Goal: Task Accomplishment & Management: Complete application form

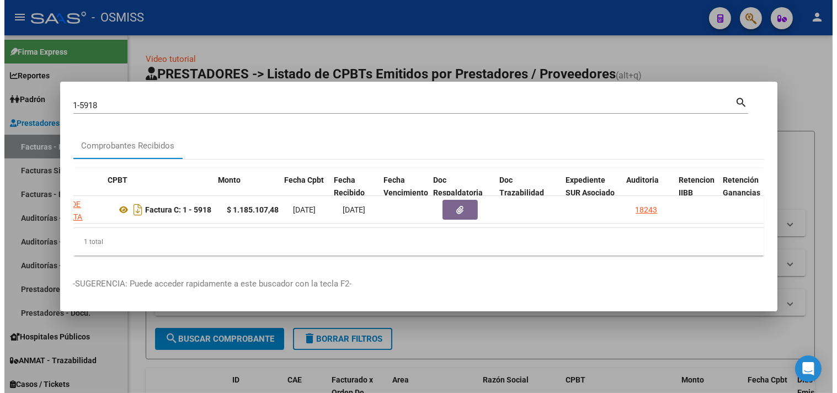
scroll to position [0, 316]
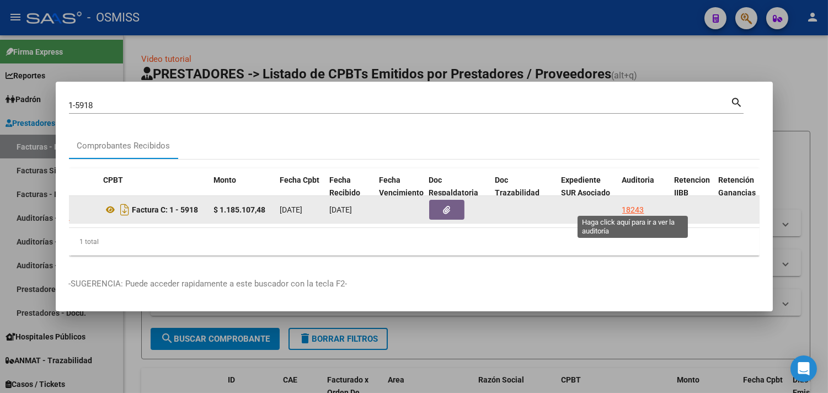
click at [627, 205] on div "18243" at bounding box center [633, 210] width 22 height 13
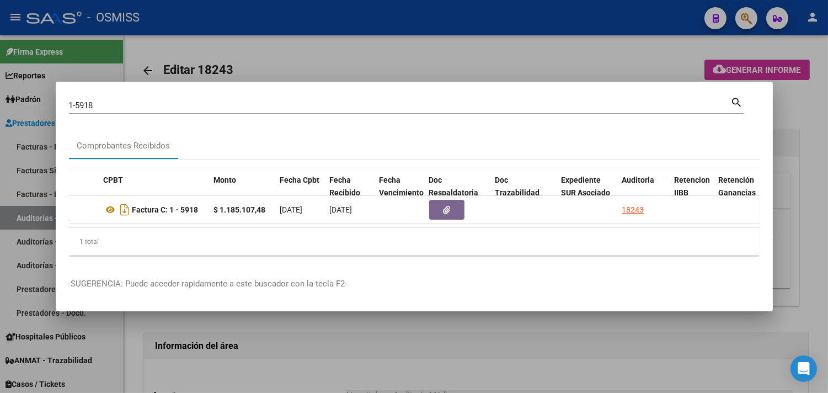
click at [825, 134] on div at bounding box center [414, 196] width 828 height 393
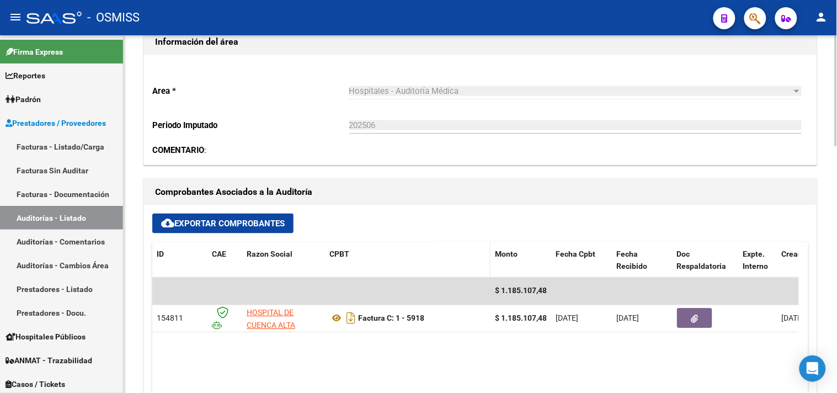
scroll to position [306, 0]
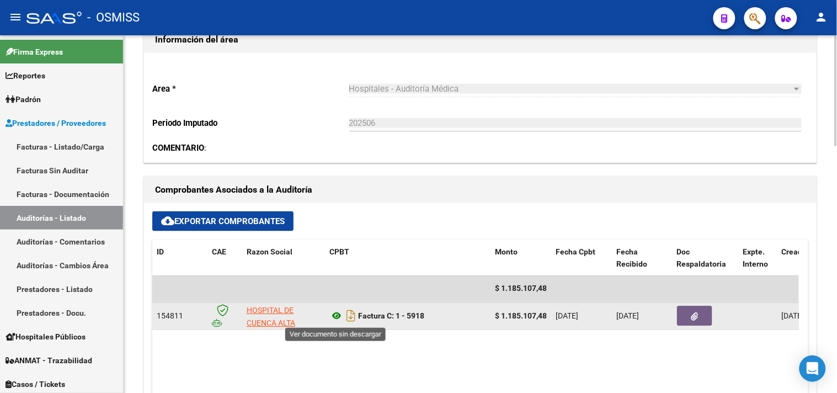
click at [335, 313] on icon at bounding box center [336, 316] width 14 height 13
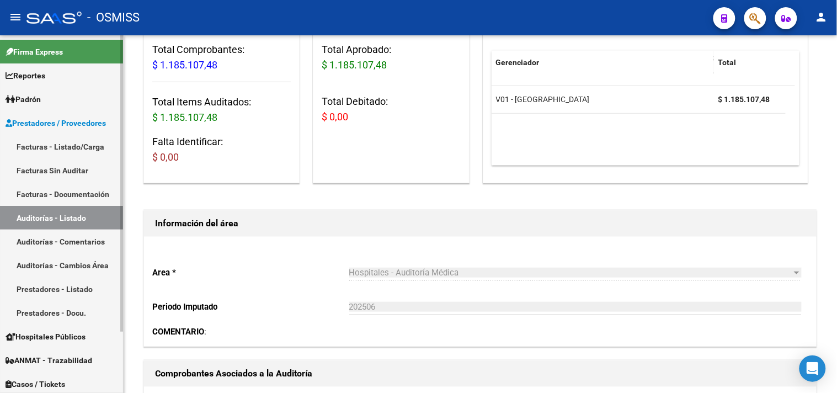
click at [68, 139] on link "Facturas - Listado/Carga" at bounding box center [61, 147] width 123 height 24
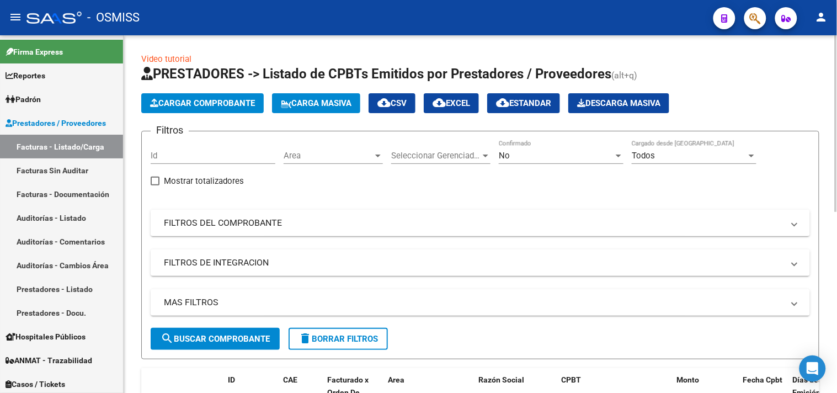
click at [219, 105] on span "Cargar Comprobante" at bounding box center [202, 103] width 105 height 10
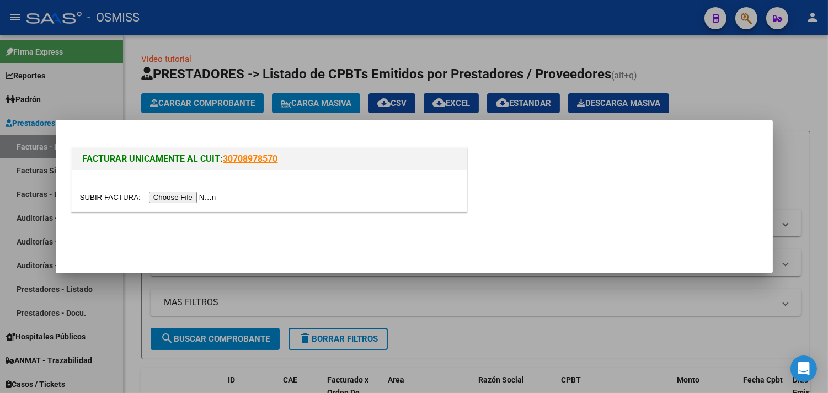
click at [198, 195] on input "file" at bounding box center [150, 197] width 140 height 12
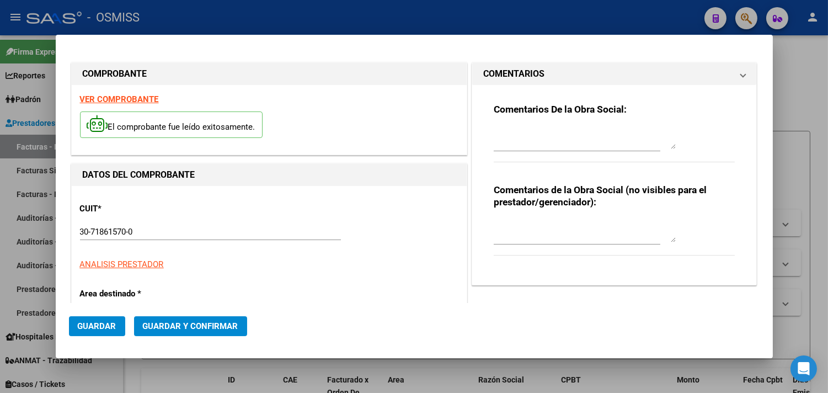
type input "[DATE]"
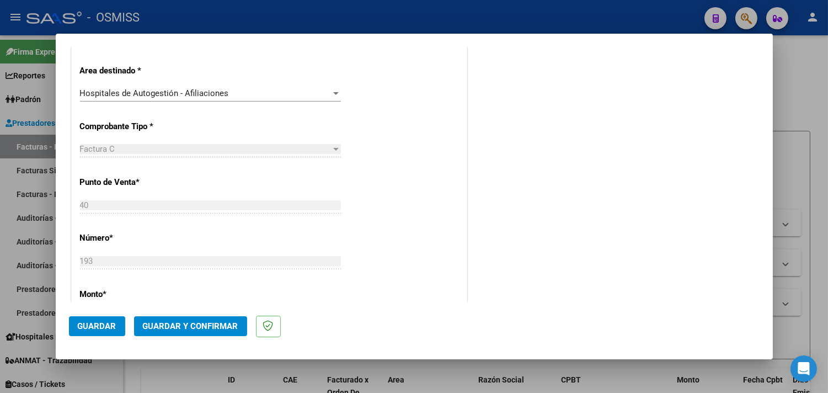
scroll to position [306, 0]
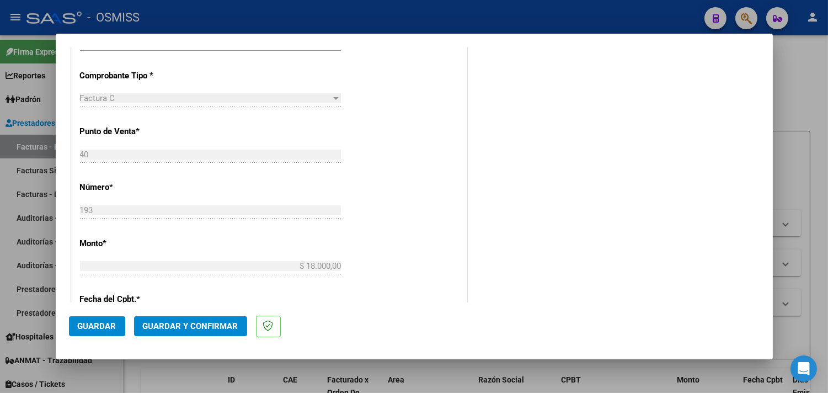
click at [230, 322] on span "Guardar y Confirmar" at bounding box center [190, 326] width 95 height 10
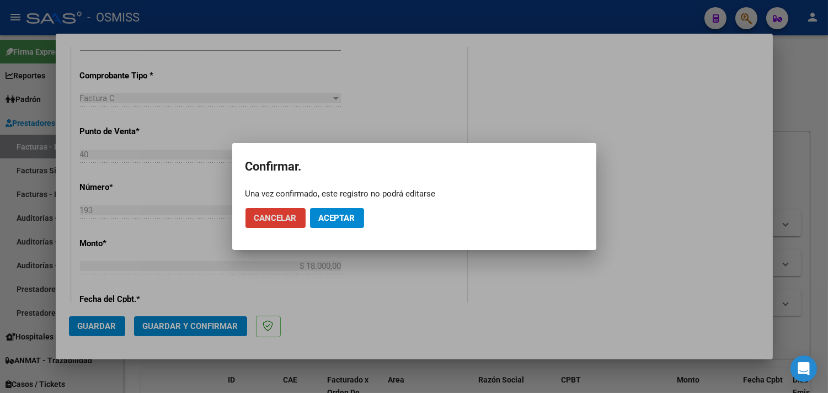
click at [348, 211] on button "Aceptar" at bounding box center [337, 218] width 54 height 20
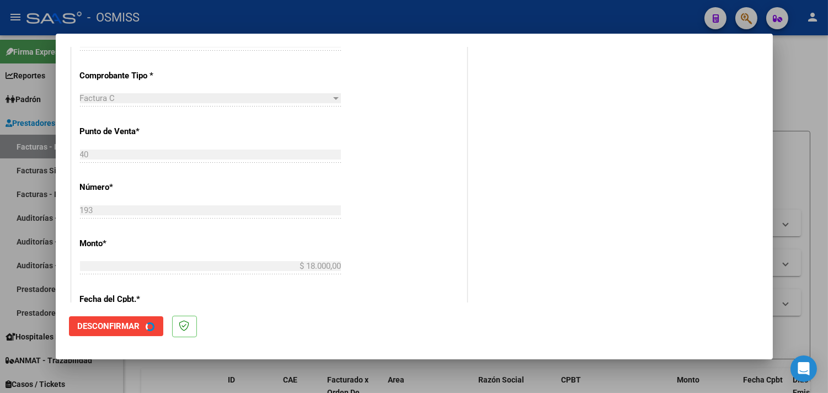
scroll to position [0, 0]
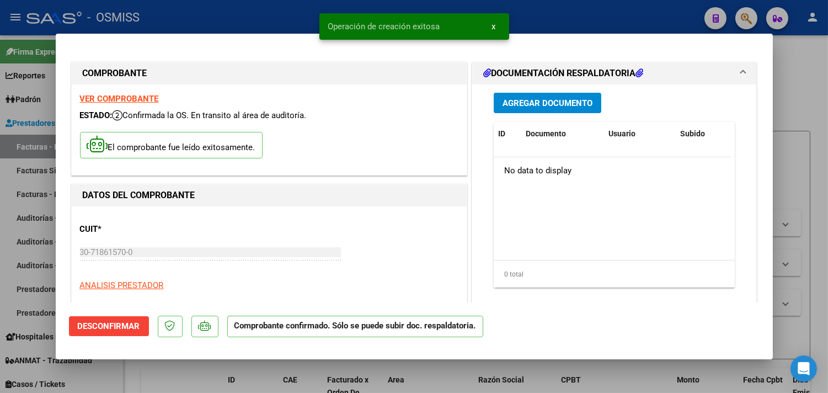
click at [808, 69] on div at bounding box center [414, 196] width 828 height 393
type input "$ 0,00"
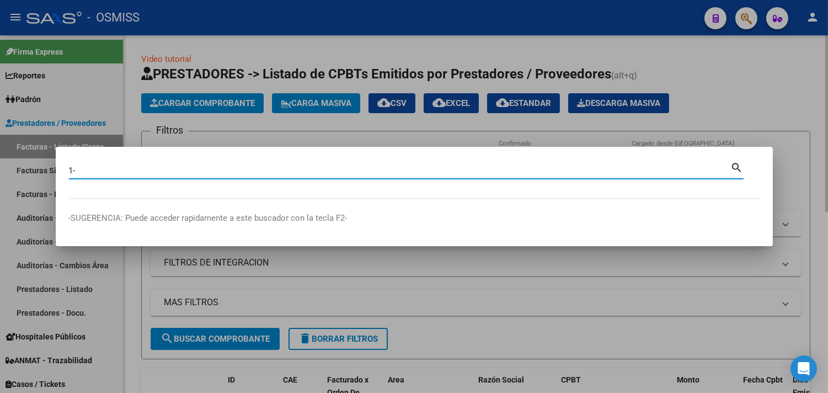
paste input "161517"
type input "1-161517"
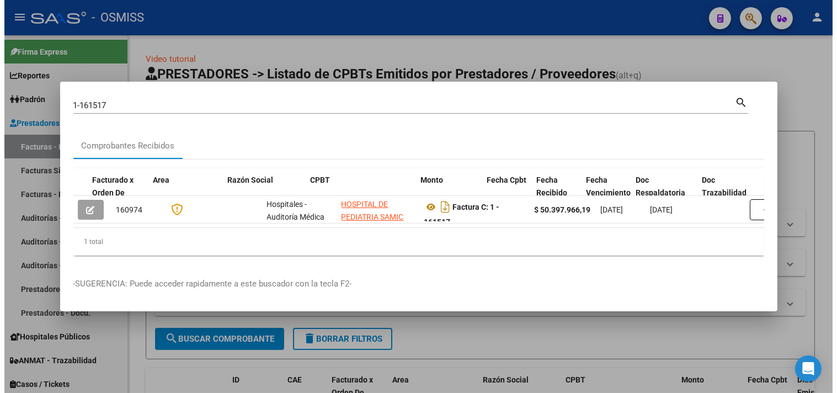
scroll to position [0, 119]
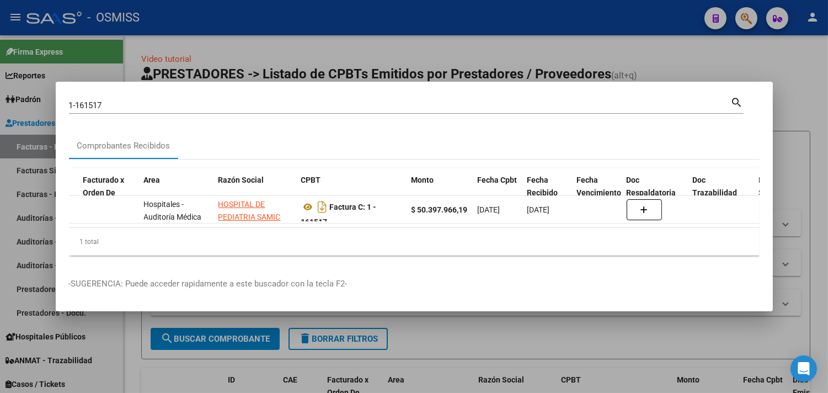
click at [793, 70] on div at bounding box center [414, 196] width 828 height 393
